Goal: Task Accomplishment & Management: Use online tool/utility

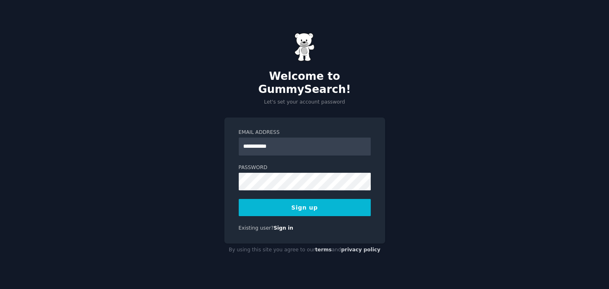
click at [265, 140] on input "**********" at bounding box center [305, 147] width 132 height 18
click at [273, 142] on input "**********" at bounding box center [305, 147] width 132 height 18
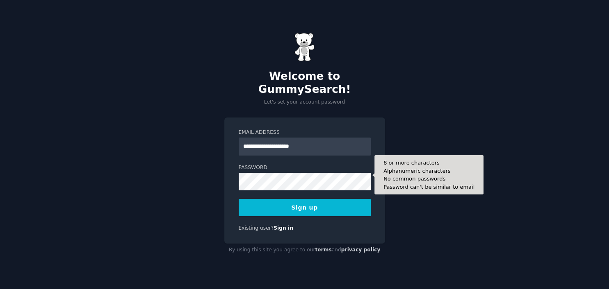
type input "**********"
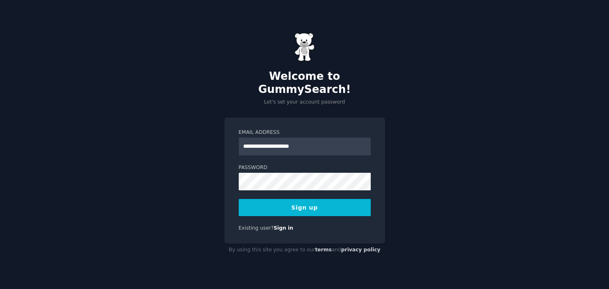
click at [318, 201] on button "Sign up" at bounding box center [305, 207] width 132 height 17
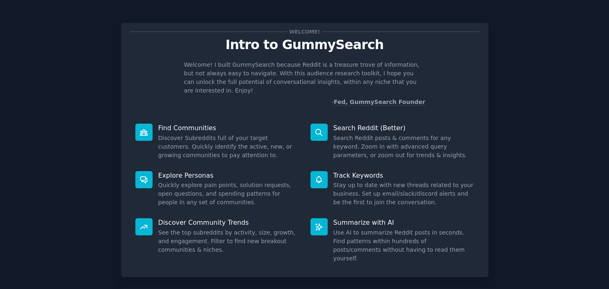
scroll to position [31, 0]
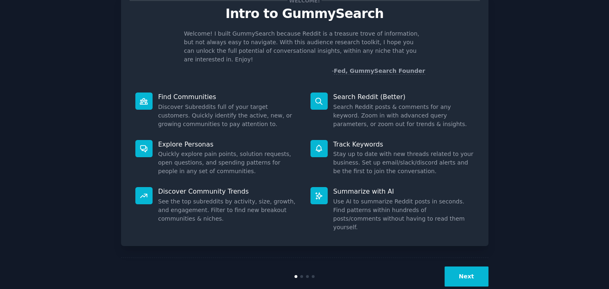
click at [472, 267] on button "Next" at bounding box center [466, 277] width 44 height 20
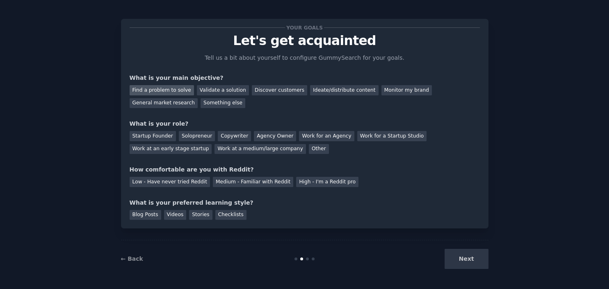
click at [178, 89] on div "Find a problem to solve" at bounding box center [162, 90] width 64 height 10
click at [256, 90] on div "Discover customers" at bounding box center [279, 90] width 55 height 10
click at [179, 87] on div "Find a problem to solve" at bounding box center [162, 90] width 64 height 10
click at [186, 134] on div "Solopreneur" at bounding box center [197, 136] width 36 height 10
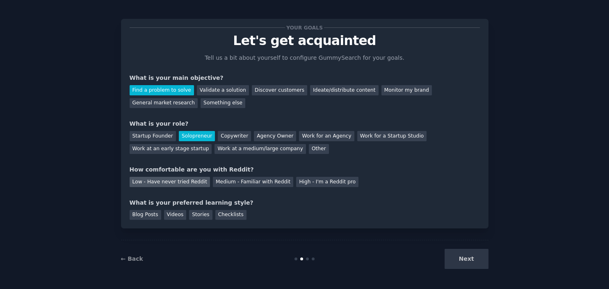
click at [188, 180] on div "Low - Have never tried Reddit" at bounding box center [170, 182] width 80 height 10
click at [176, 216] on div "Videos" at bounding box center [175, 215] width 23 height 10
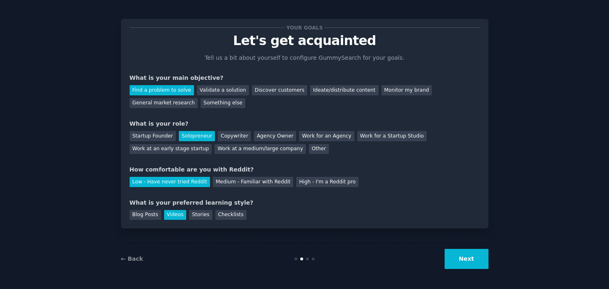
click at [474, 260] on button "Next" at bounding box center [466, 259] width 44 height 20
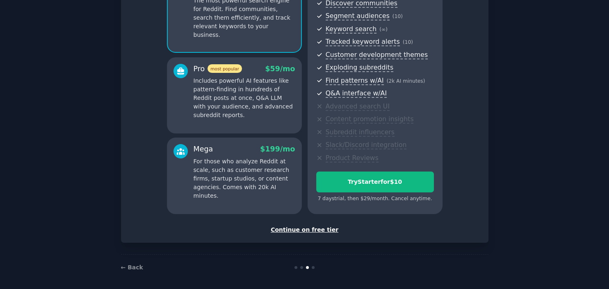
scroll to position [99, 0]
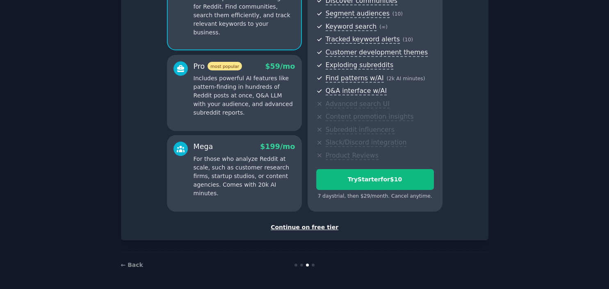
click at [321, 226] on div "Continue on free tier" at bounding box center [305, 227] width 350 height 9
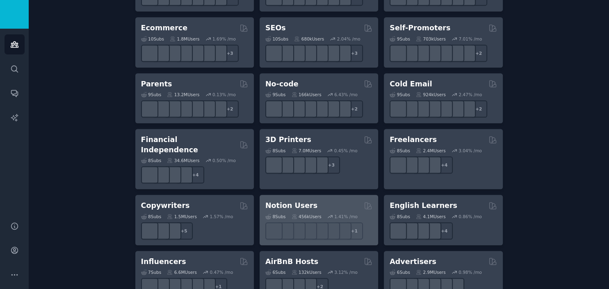
scroll to position [474, 0]
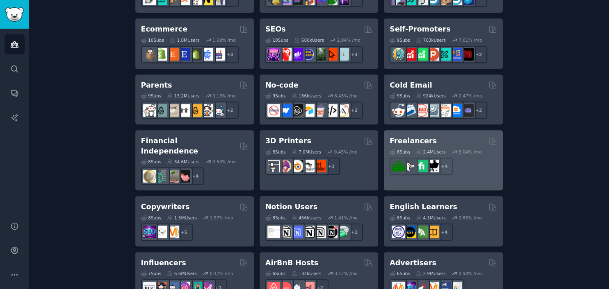
click at [403, 142] on h2 "Freelancers" at bounding box center [412, 141] width 47 height 10
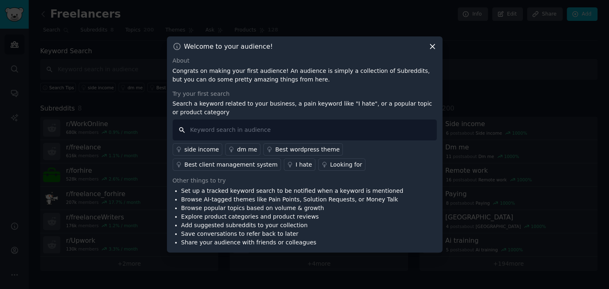
click at [279, 129] on input "text" at bounding box center [305, 130] width 264 height 21
click at [235, 129] on input "how to get rid off stress" at bounding box center [305, 130] width 264 height 21
click at [266, 129] on input "how to get rid of stress" at bounding box center [305, 130] width 264 height 21
drag, startPoint x: 253, startPoint y: 130, endPoint x: 183, endPoint y: 134, distance: 70.3
click at [183, 134] on input "how to get rid of stress" at bounding box center [305, 130] width 264 height 21
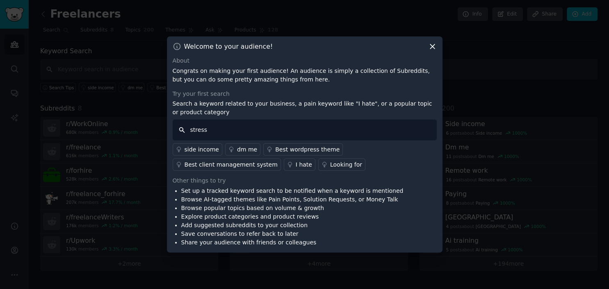
type input "stress"
click at [296, 163] on div "I hate" at bounding box center [304, 165] width 16 height 9
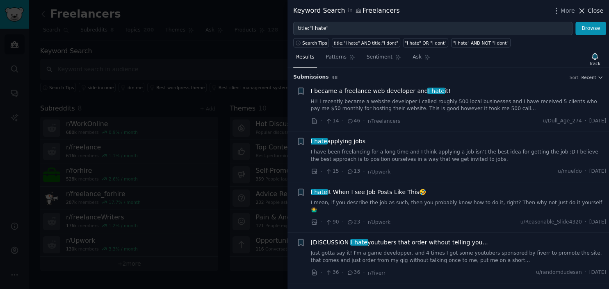
click at [584, 7] on icon at bounding box center [581, 11] width 9 height 9
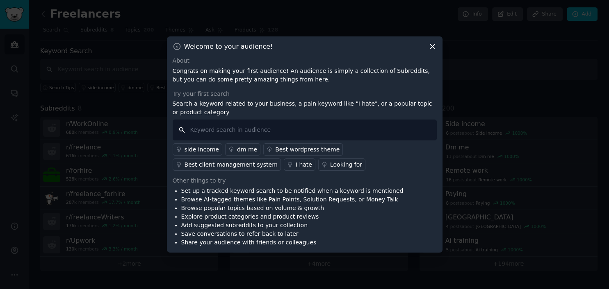
click at [219, 130] on input "text" at bounding box center [305, 130] width 264 height 21
type input "how to get rid of stress"
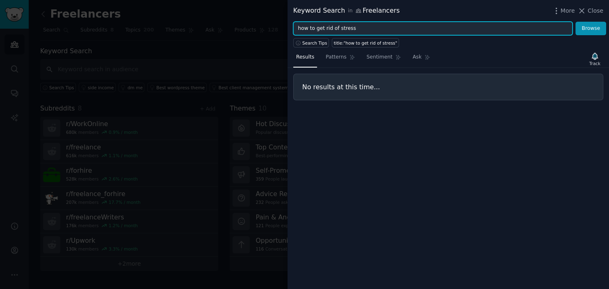
click at [350, 27] on input "how to get rid of stress" at bounding box center [432, 29] width 279 height 14
drag, startPoint x: 353, startPoint y: 26, endPoint x: 292, endPoint y: 23, distance: 60.4
click at [293, 23] on input "how to get rid of stress" at bounding box center [432, 29] width 279 height 14
type input "stress of CEO"
click at [575, 22] on button "Browse" at bounding box center [590, 29] width 31 height 14
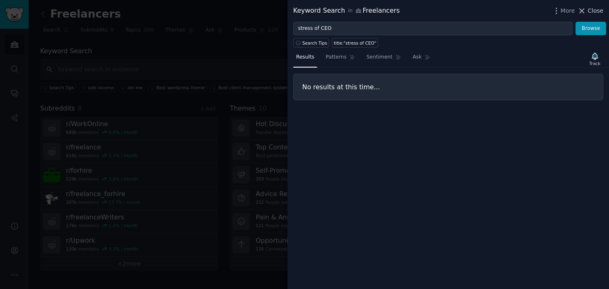
click at [585, 9] on icon at bounding box center [581, 11] width 9 height 9
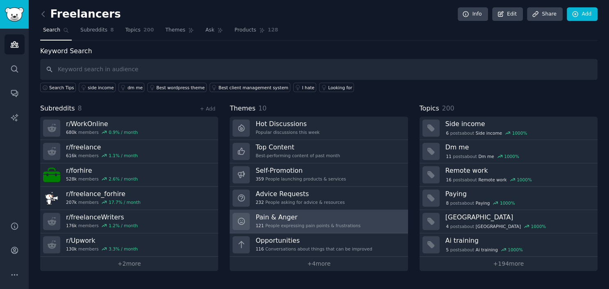
click at [276, 213] on h3 "Pain & Anger" at bounding box center [307, 217] width 105 height 9
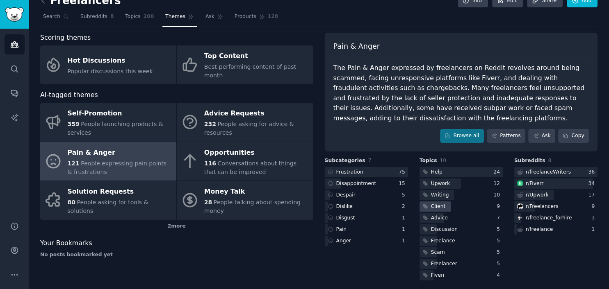
scroll to position [17, 0]
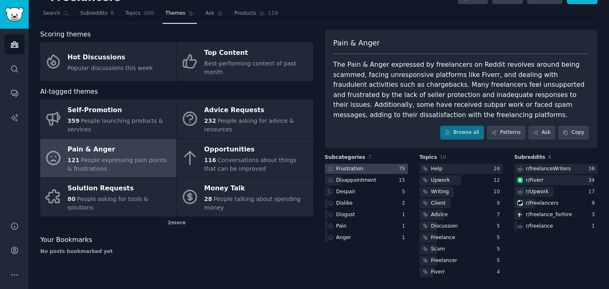
click at [352, 167] on div "Frustration" at bounding box center [349, 169] width 27 height 7
click at [19, 47] on link "Audiences" at bounding box center [15, 44] width 20 height 20
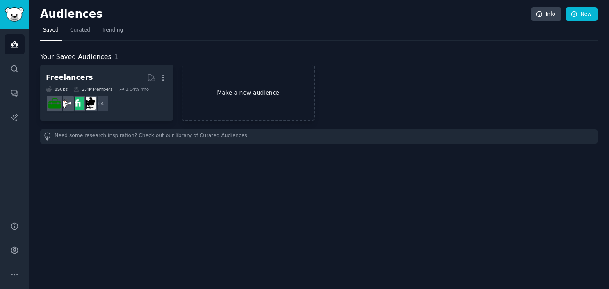
click at [216, 93] on link "Make a new audience" at bounding box center [248, 93] width 133 height 56
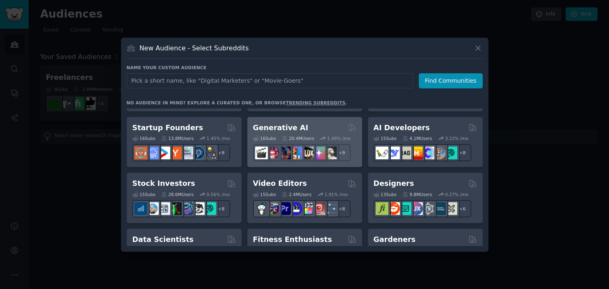
scroll to position [90, 0]
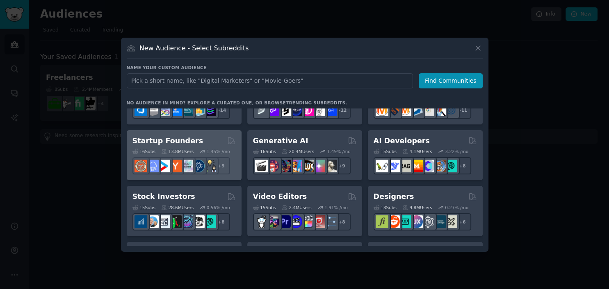
click at [173, 141] on h2 "Startup Founders" at bounding box center [167, 141] width 71 height 10
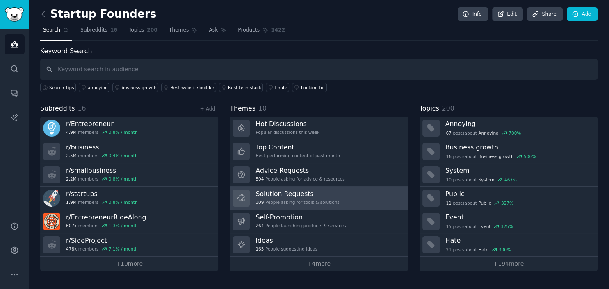
click at [277, 194] on h3 "Solution Requests" at bounding box center [297, 194] width 84 height 9
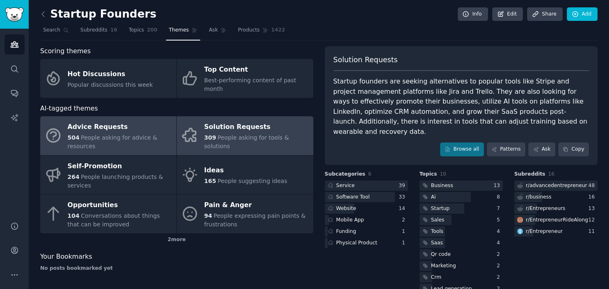
click at [145, 134] on span "People asking for advice & resources" at bounding box center [113, 141] width 90 height 15
